Goal: Browse casually: Explore the website without a specific task or goal

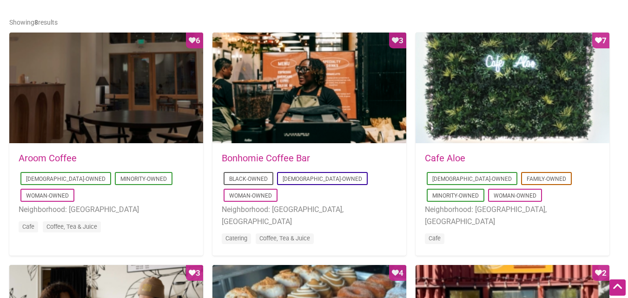
scroll to position [465, 0]
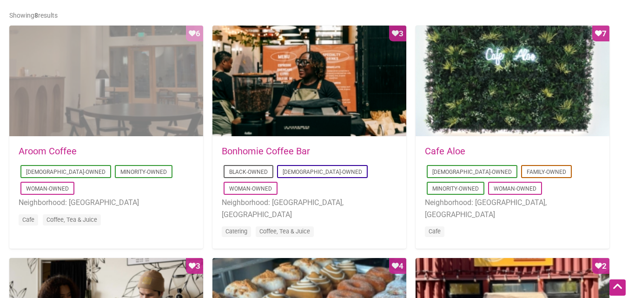
click at [107, 67] on div "Favorite Count 6" at bounding box center [106, 82] width 194 height 112
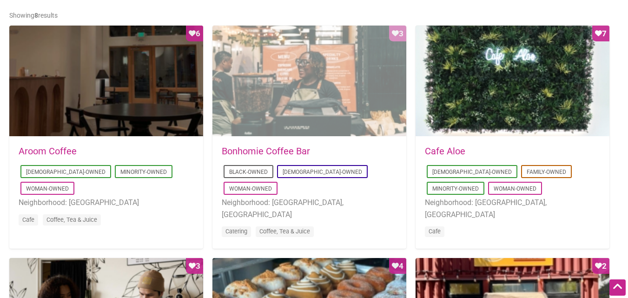
scroll to position [464, 0]
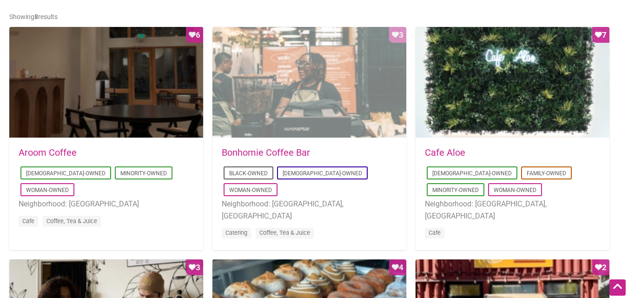
click at [293, 121] on div "Favorite Count 3" at bounding box center [309, 83] width 194 height 112
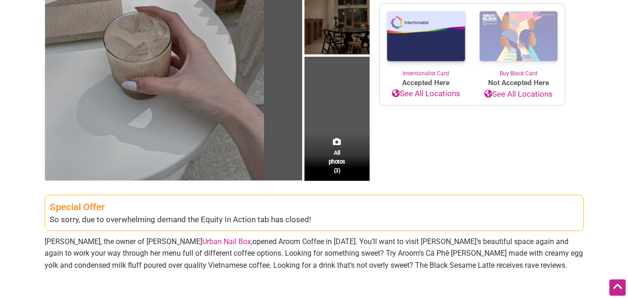
scroll to position [193, 0]
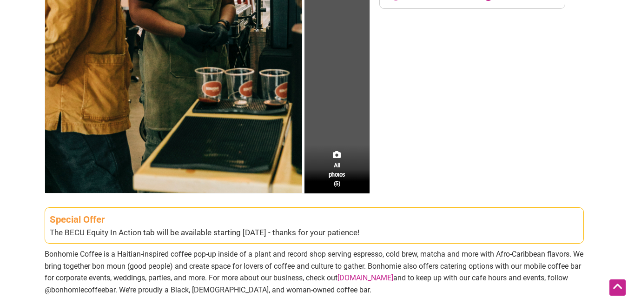
scroll to position [253, 0]
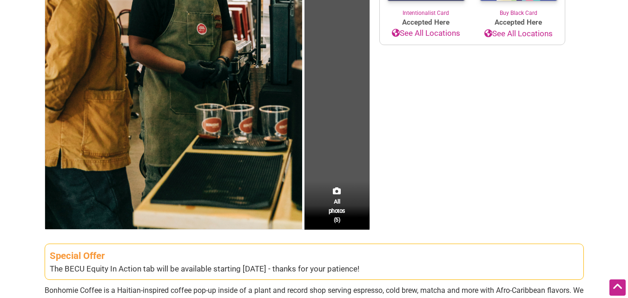
drag, startPoint x: 632, startPoint y: 46, endPoint x: 621, endPoint y: 112, distance: 65.9
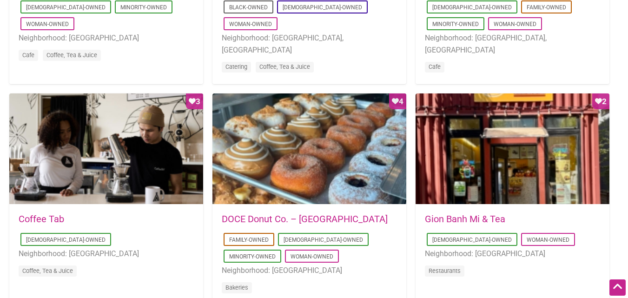
scroll to position [668, 0]
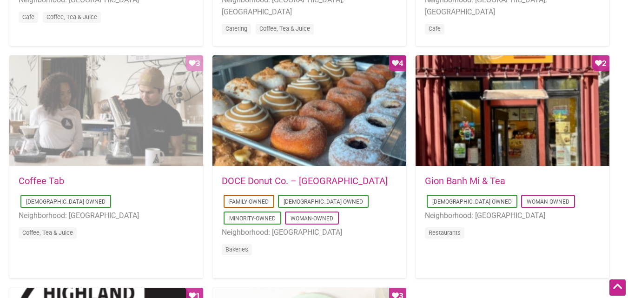
click at [175, 130] on div "Favorite Count 3" at bounding box center [106, 111] width 194 height 112
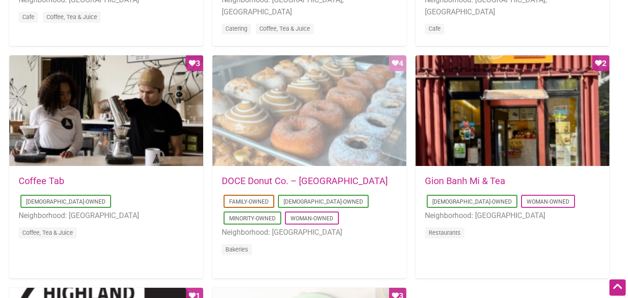
click at [298, 147] on div "Favorite Count 4" at bounding box center [309, 111] width 194 height 112
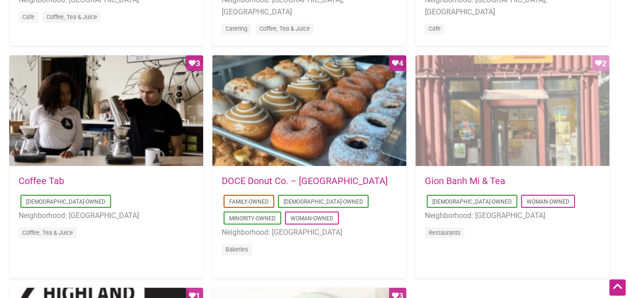
click at [469, 126] on div "Favorite Count 2" at bounding box center [512, 111] width 194 height 112
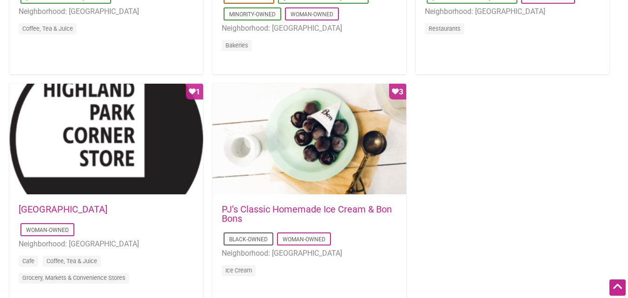
scroll to position [891, 0]
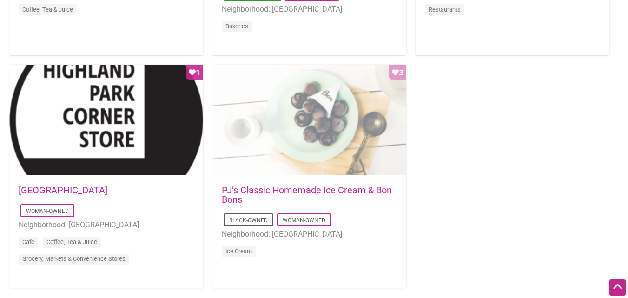
click at [337, 157] on div "Favorite Count 3" at bounding box center [309, 121] width 194 height 112
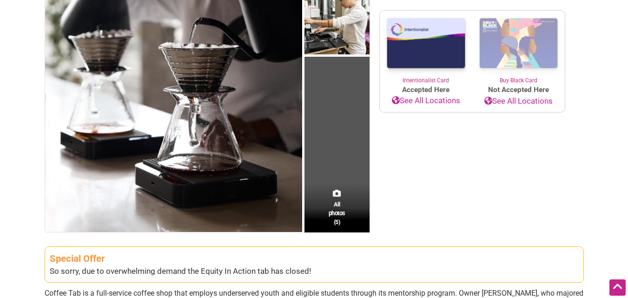
scroll to position [212, 0]
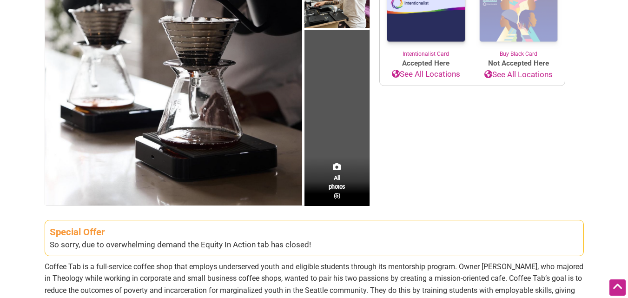
drag, startPoint x: 0, startPoint y: 0, endPoint x: 631, endPoint y: 147, distance: 648.0
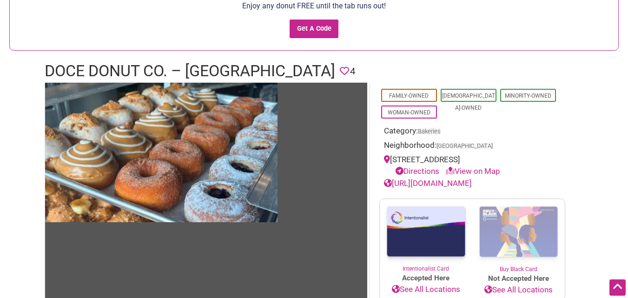
scroll to position [69, 0]
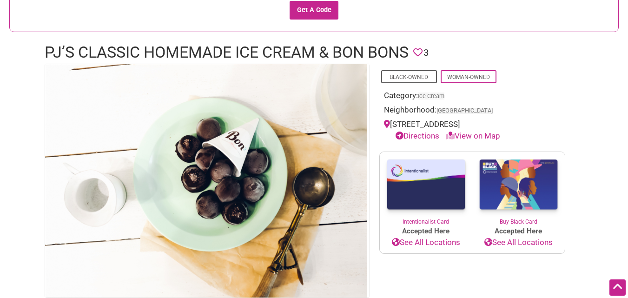
scroll to position [118, 0]
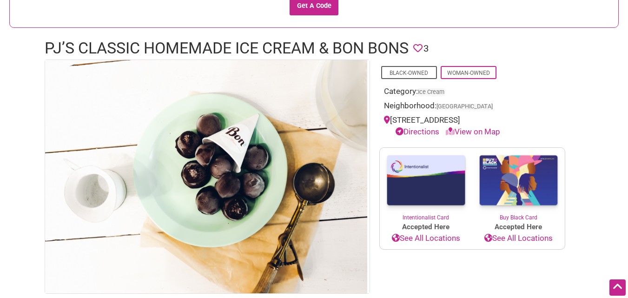
drag, startPoint x: 631, startPoint y: 91, endPoint x: 629, endPoint y: 129, distance: 38.6
click at [627, 129] on html "× Menu 0 Add a Business Map Blog Store Offers Intentionalist Cards Buy Black Ca…" at bounding box center [314, 31] width 628 height 298
